Goal: Transaction & Acquisition: Purchase product/service

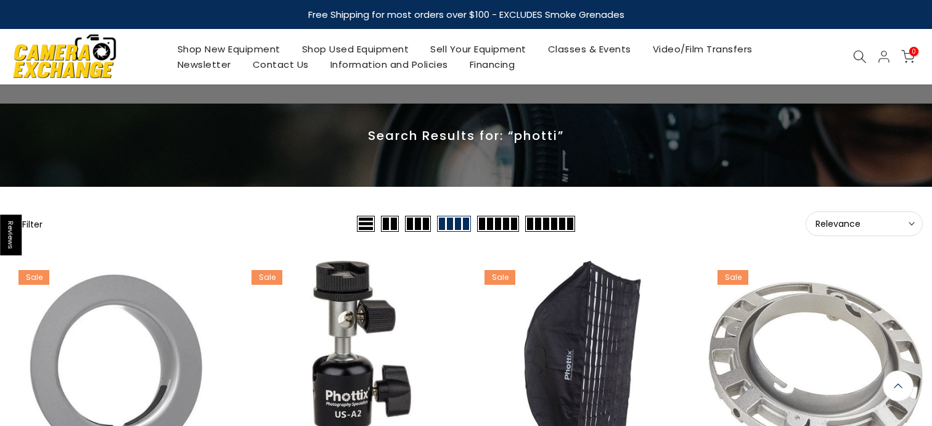
scroll to position [761, 0]
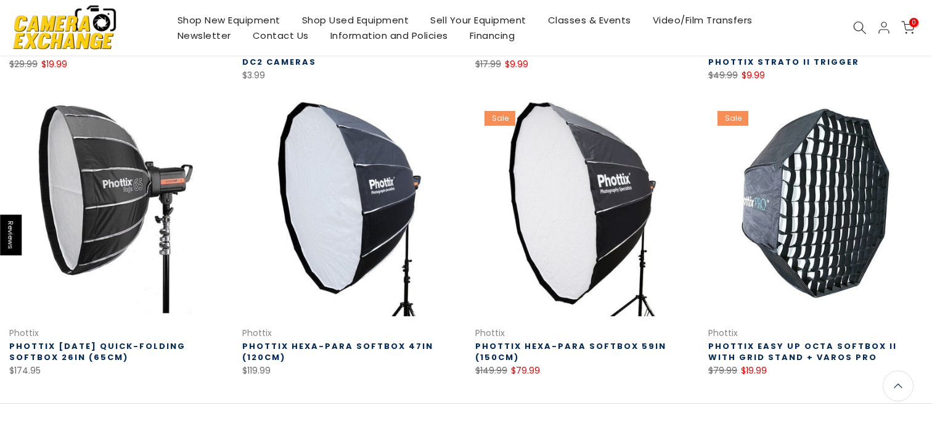
click at [857, 39] on div "Shop New Equipment Shop Used Equipment Sell Your Equipment Classes & Events Vid…" at bounding box center [466, 27] width 926 height 55
click at [857, 30] on icon at bounding box center [860, 28] width 14 height 14
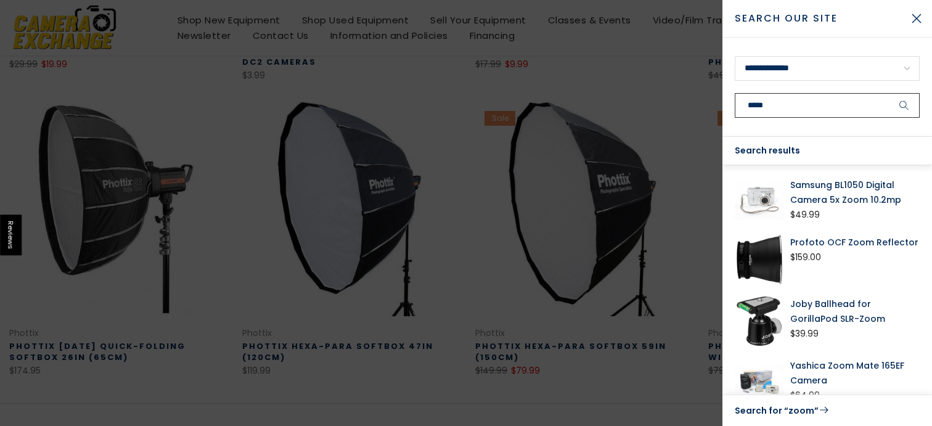
scroll to position [760, 0]
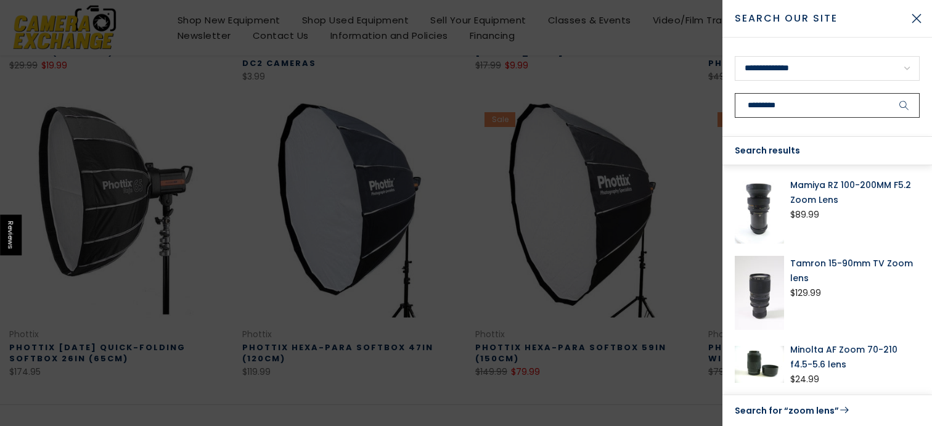
type input "*********"
click at [889, 93] on button "submit" at bounding box center [904, 105] width 31 height 25
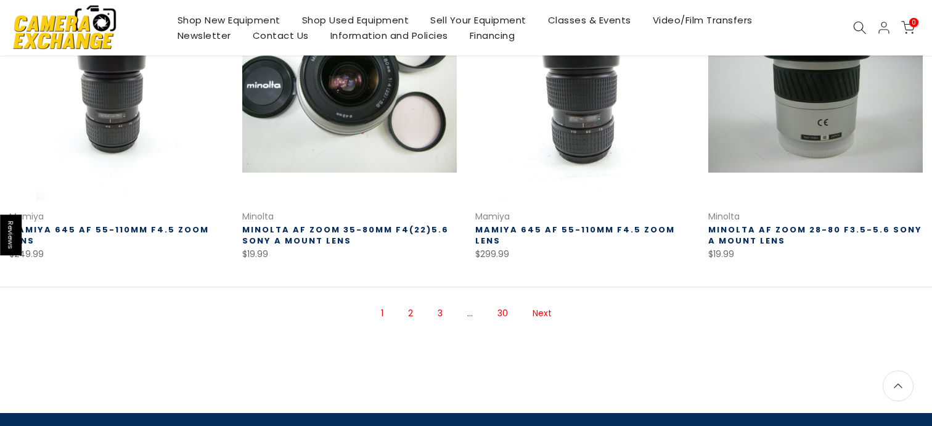
scroll to position [847, 0]
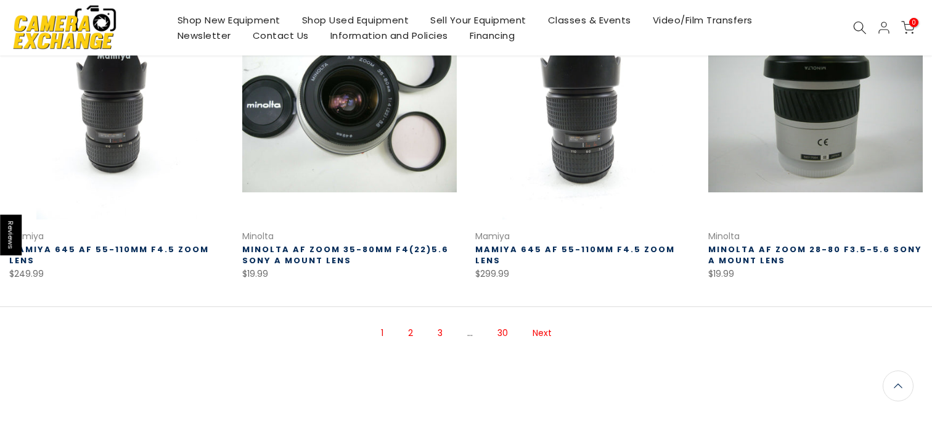
click at [533, 339] on link "Next" at bounding box center [541, 333] width 31 height 22
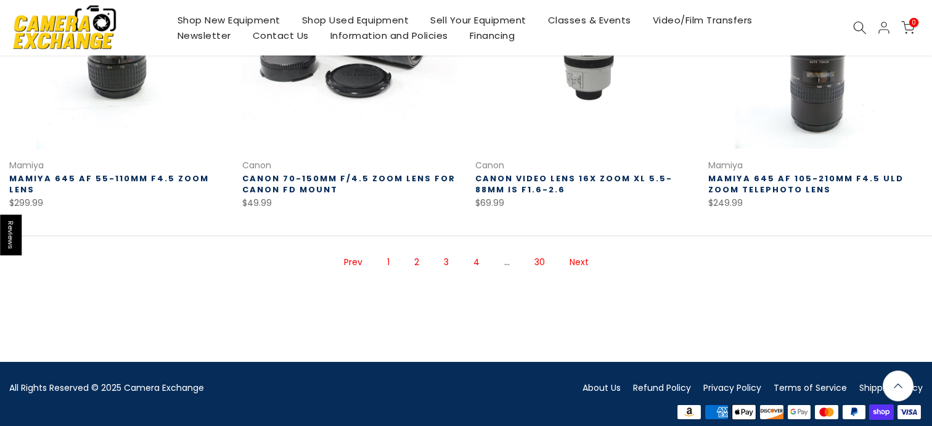
scroll to position [932, 0]
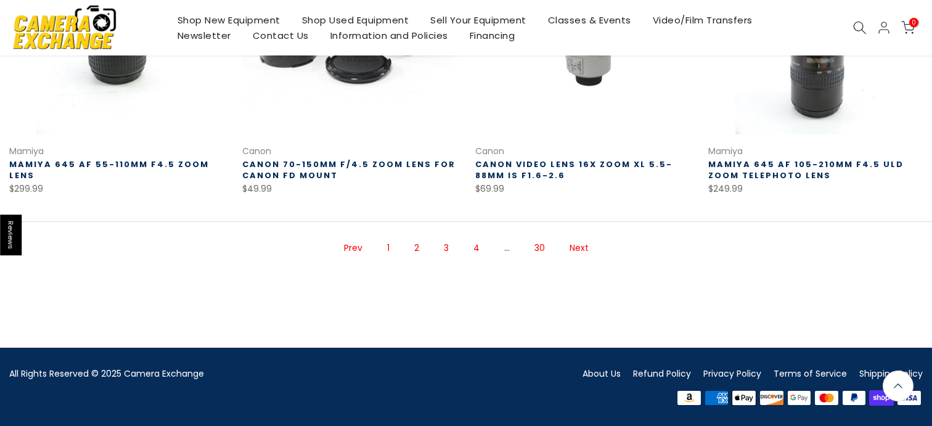
click at [576, 257] on link "Next" at bounding box center [578, 248] width 31 height 22
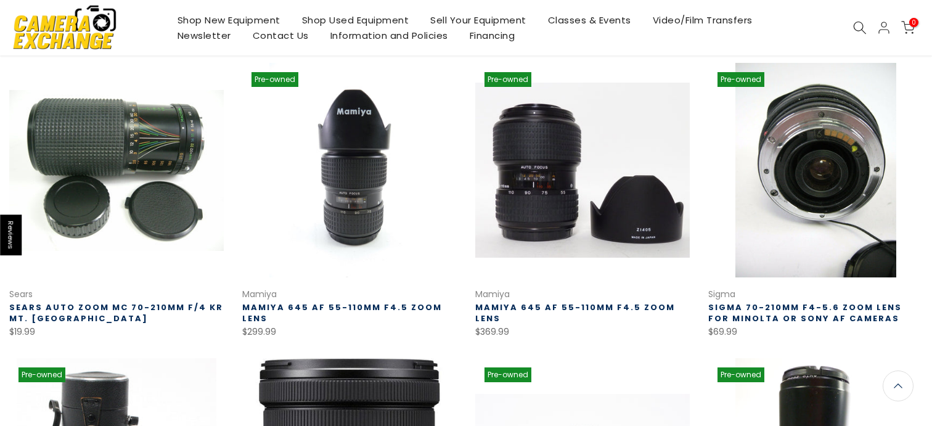
scroll to position [199, 0]
